Goal: Information Seeking & Learning: Learn about a topic

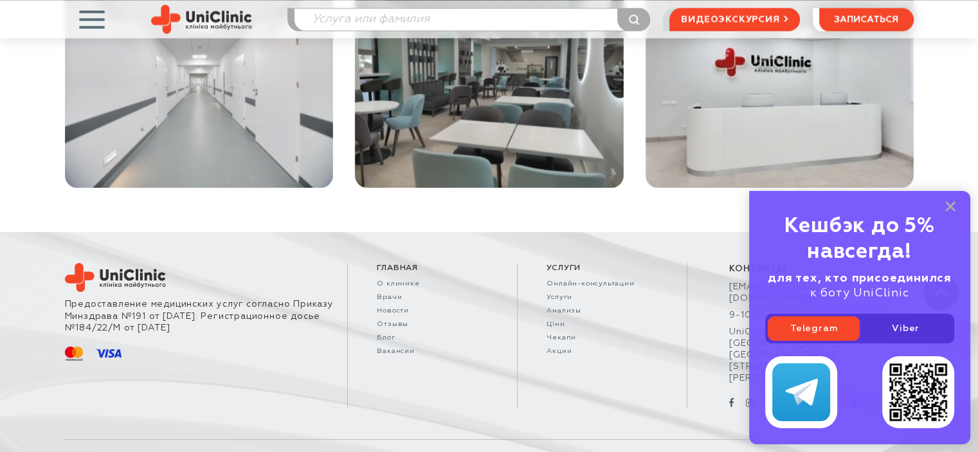
scroll to position [2269, 0]
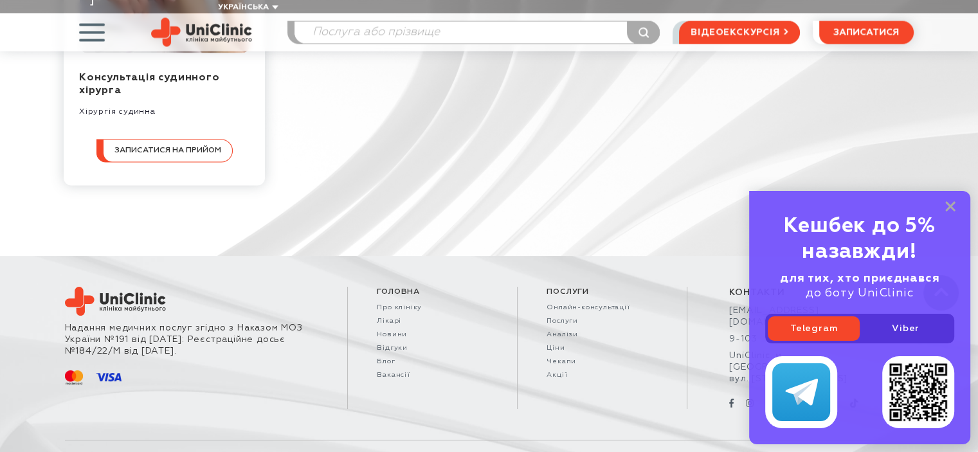
scroll to position [2162, 0]
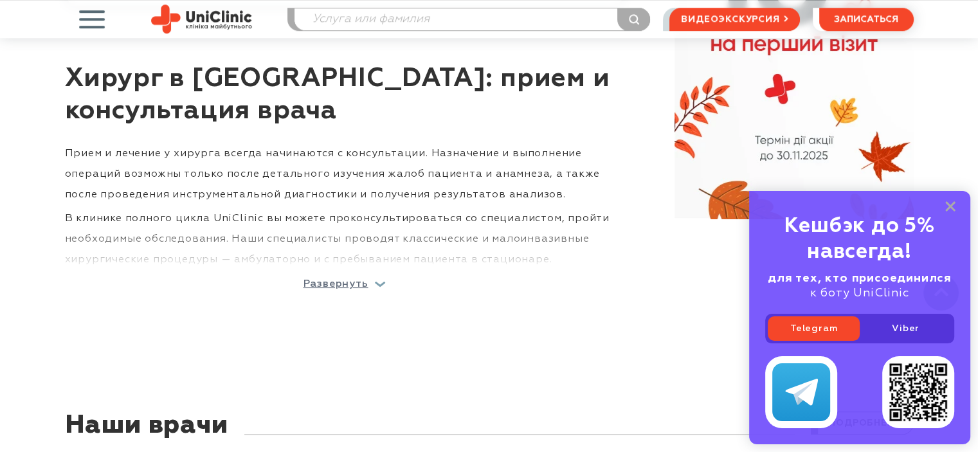
scroll to position [1209, 0]
